Goal: Transaction & Acquisition: Purchase product/service

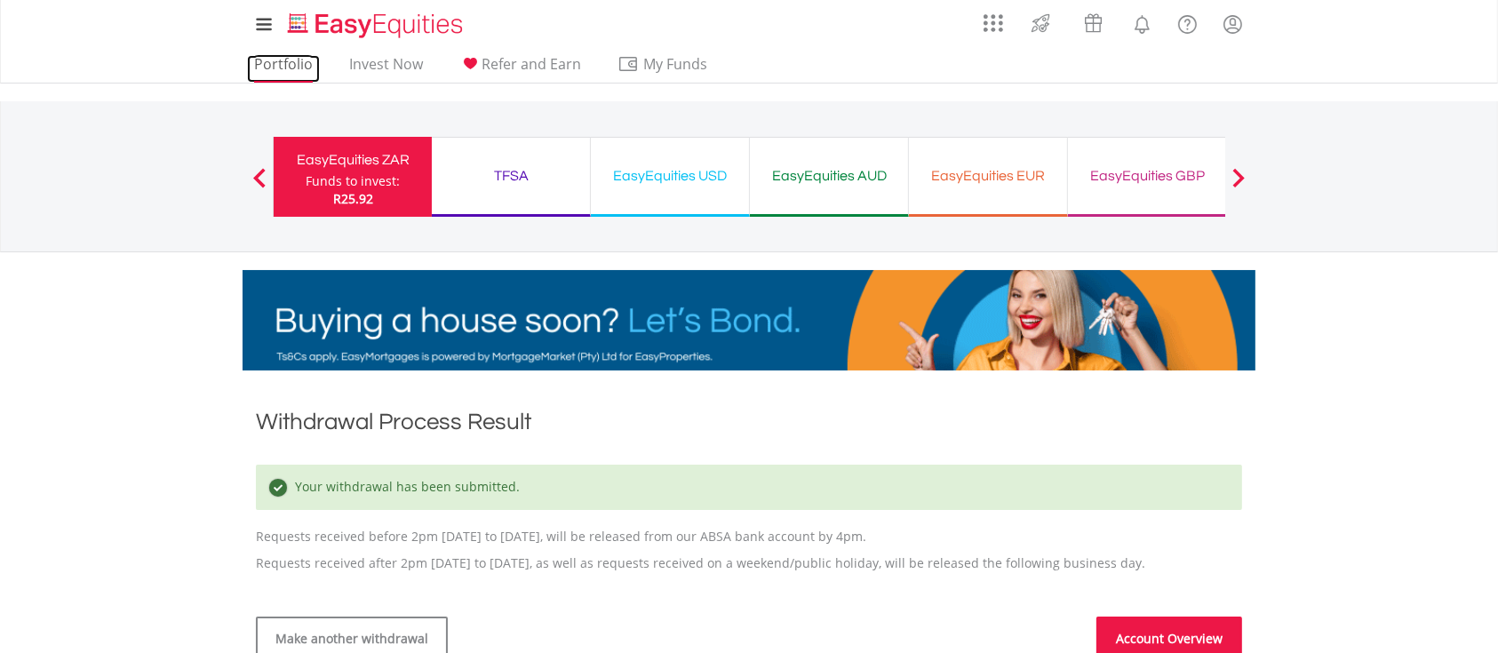
click at [300, 69] on link "Portfolio" at bounding box center [283, 69] width 73 height 28
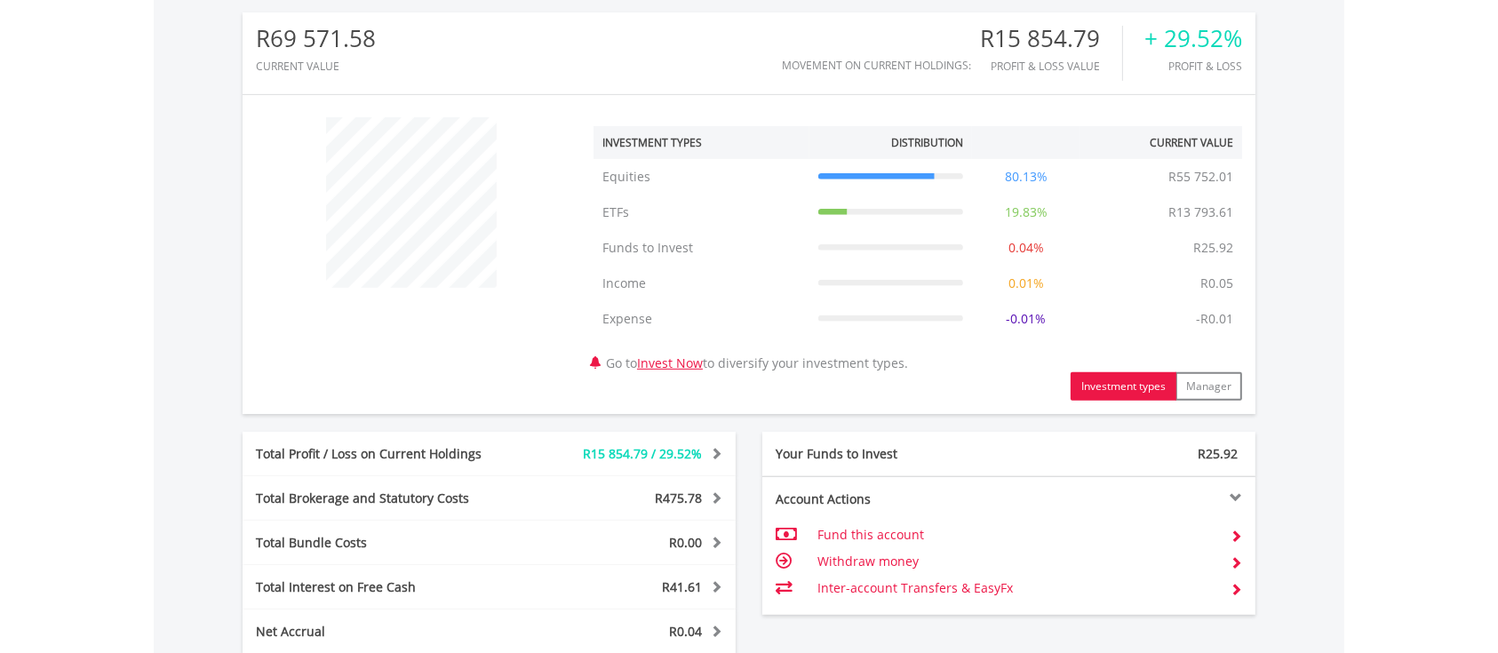
scroll to position [829, 0]
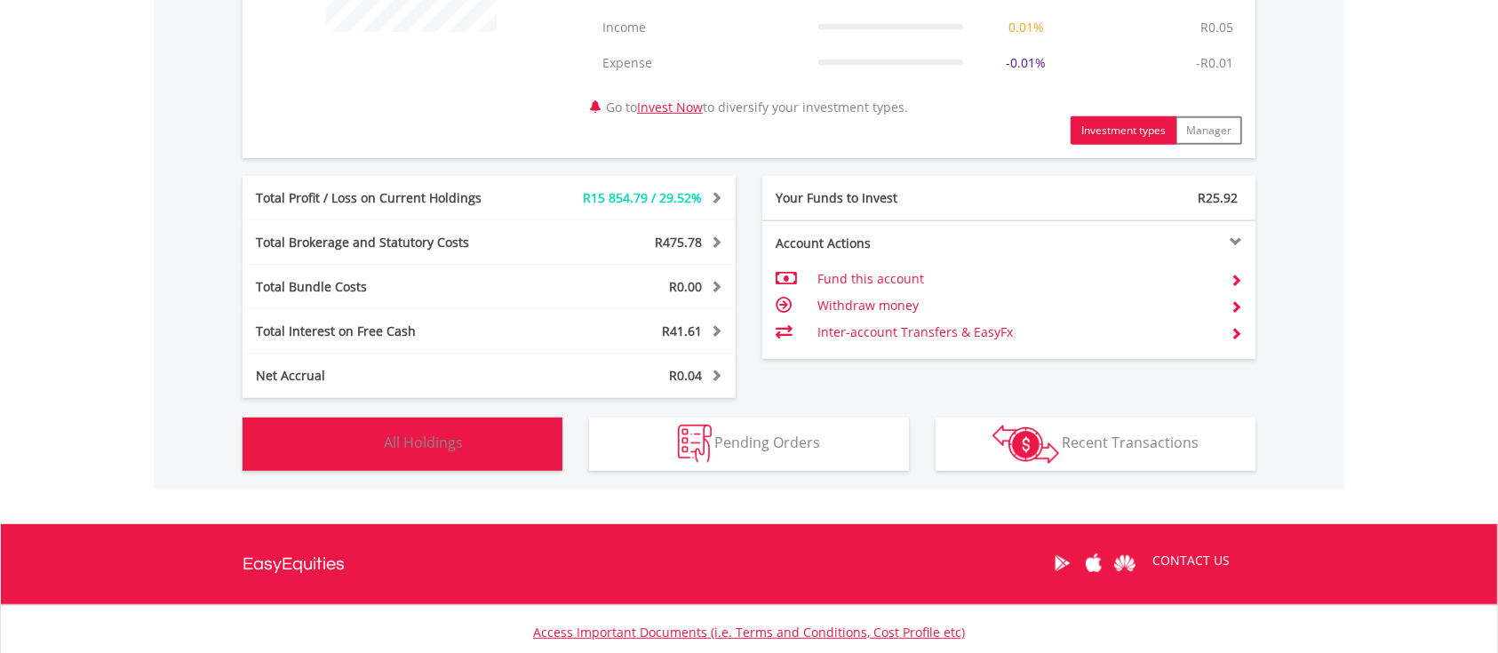
click at [471, 452] on button "Holdings All Holdings" at bounding box center [403, 444] width 320 height 53
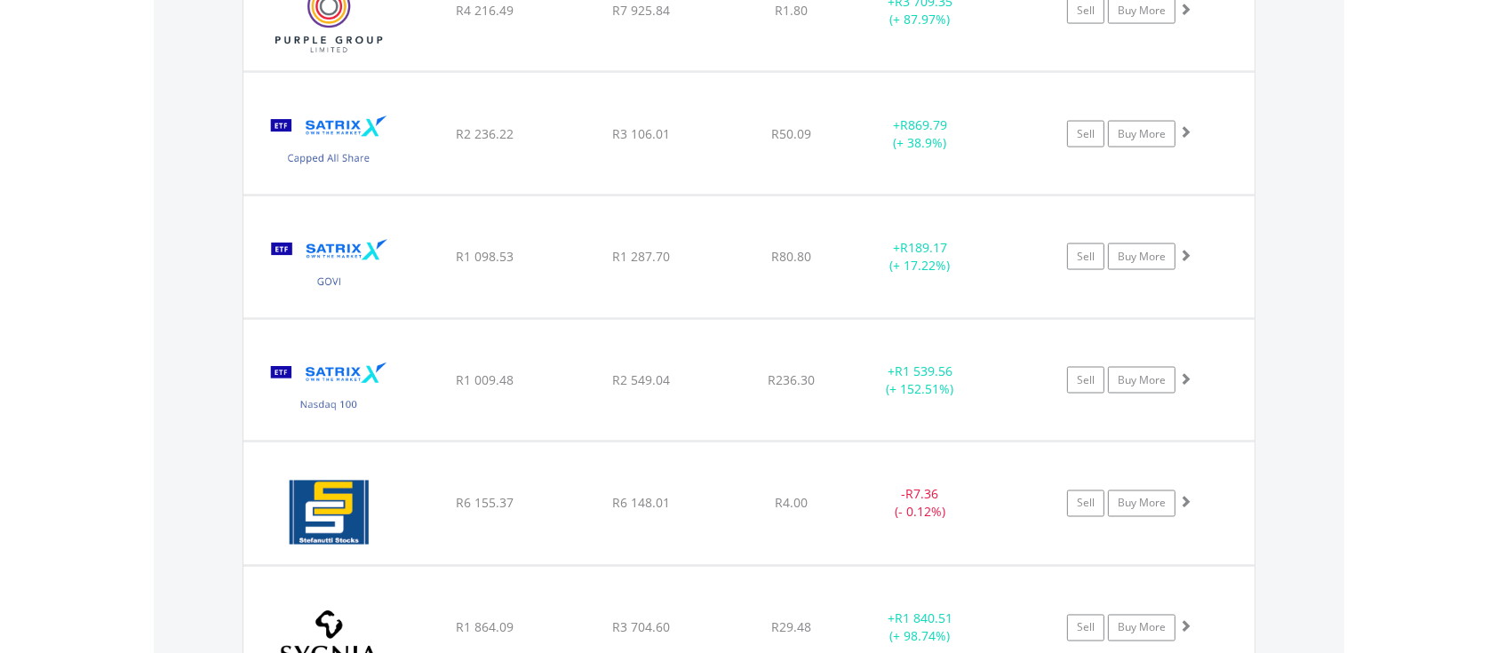
scroll to position [3010, 0]
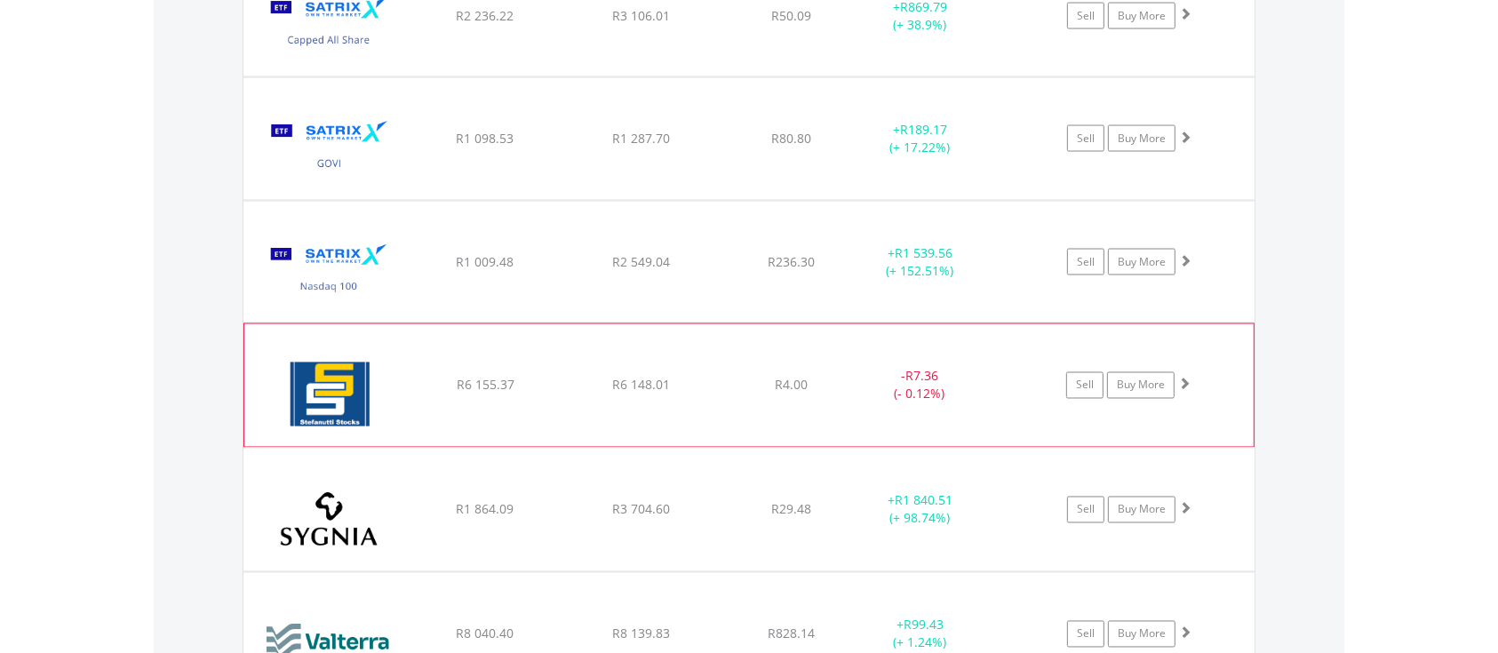
click at [1179, 379] on span at bounding box center [1184, 384] width 12 height 12
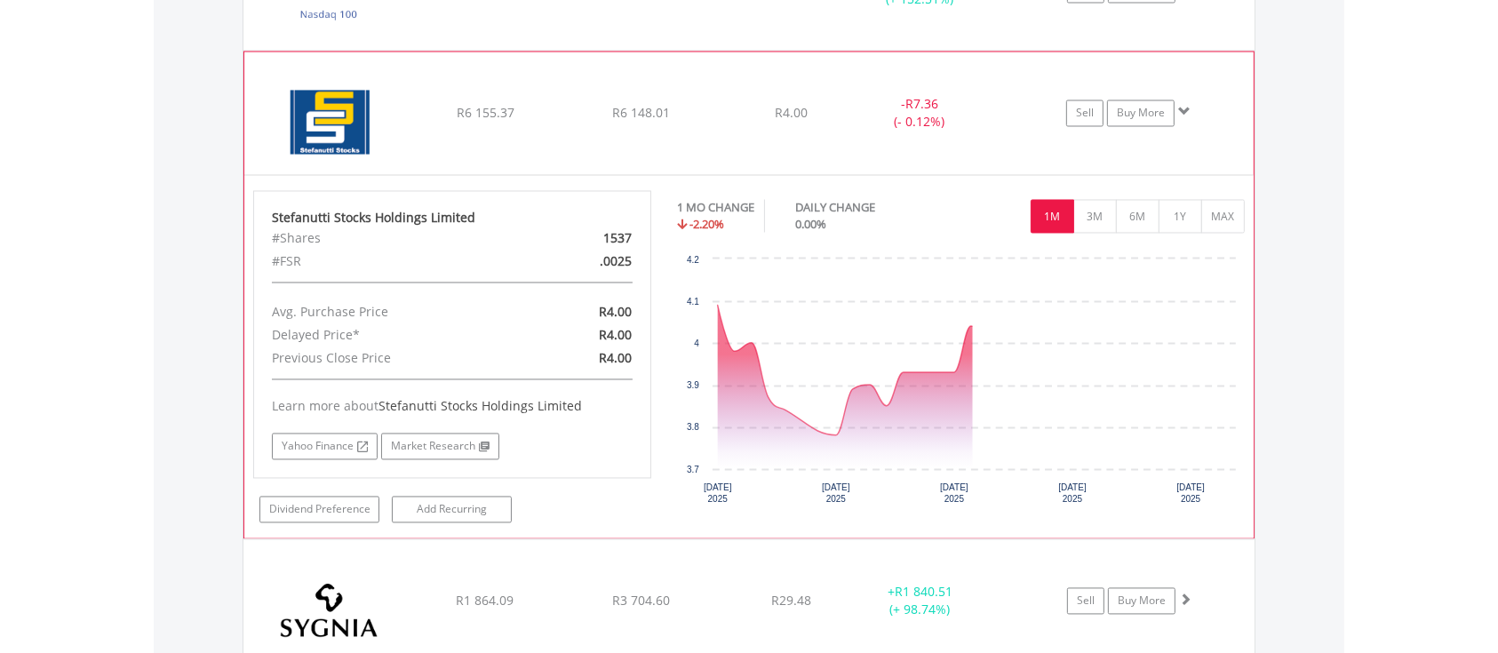
scroll to position [3366, 0]
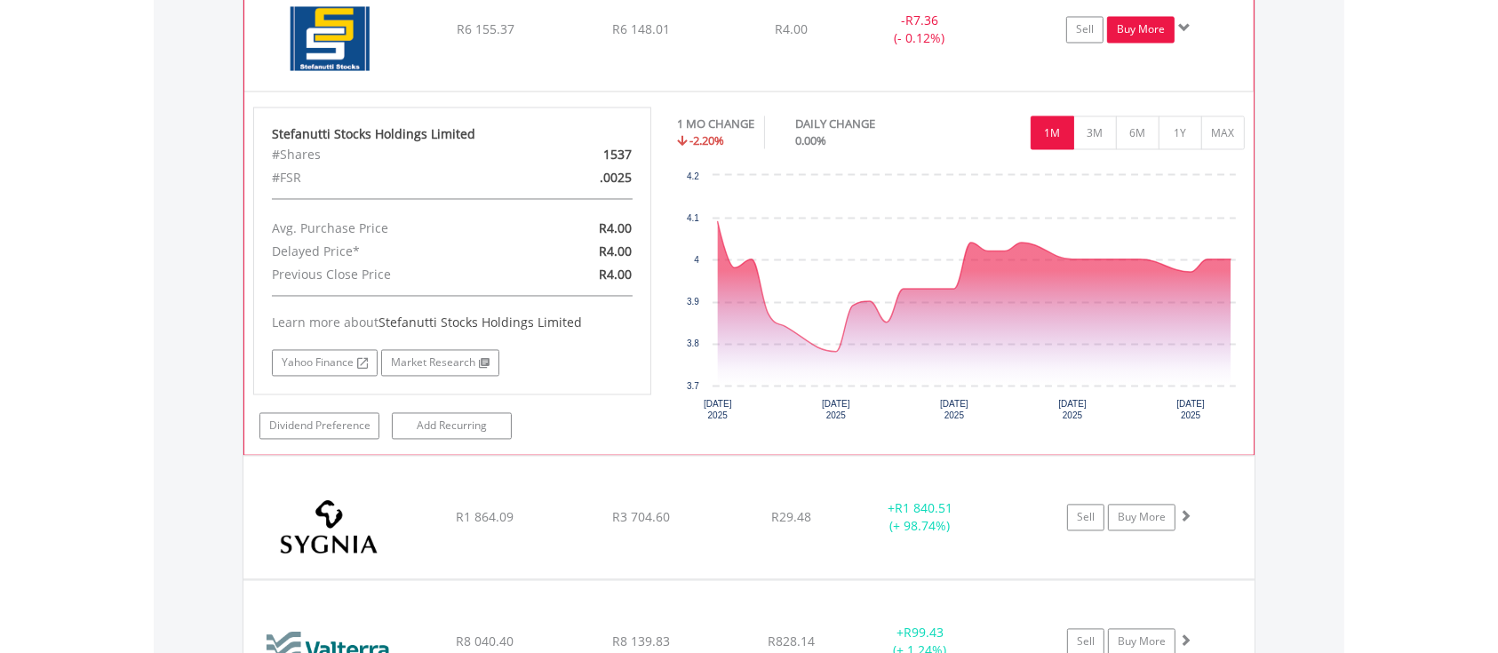
click at [1133, 30] on link "Buy More" at bounding box center [1141, 30] width 68 height 27
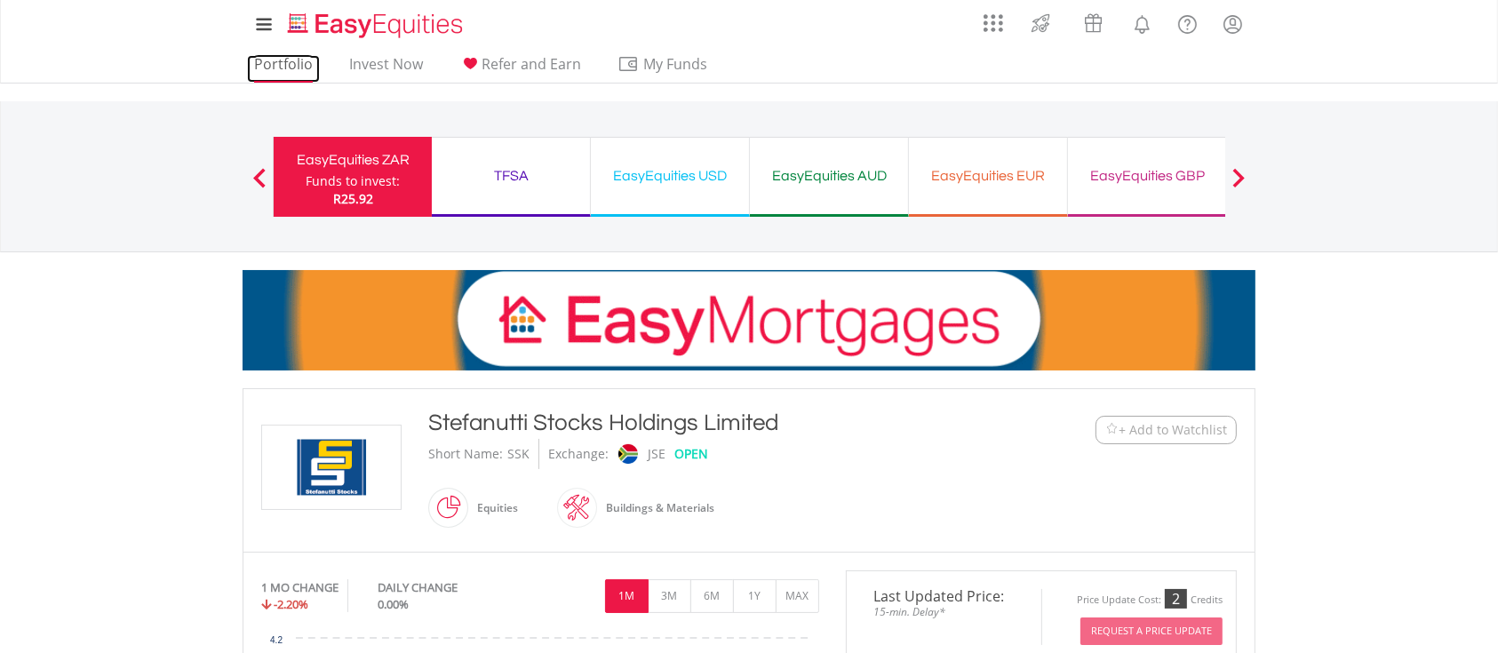
click at [274, 68] on link "Portfolio" at bounding box center [283, 69] width 73 height 28
